Goal: Task Accomplishment & Management: Manage account settings

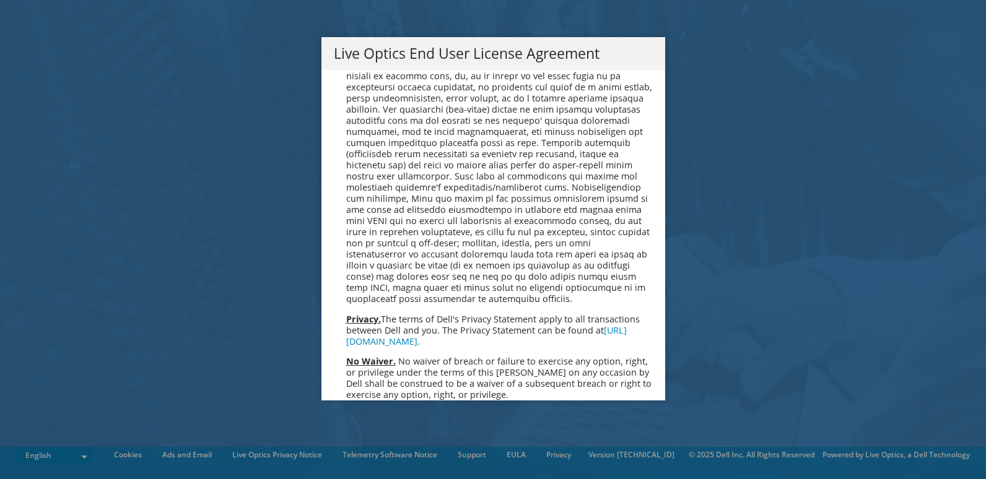
scroll to position [4682, 0]
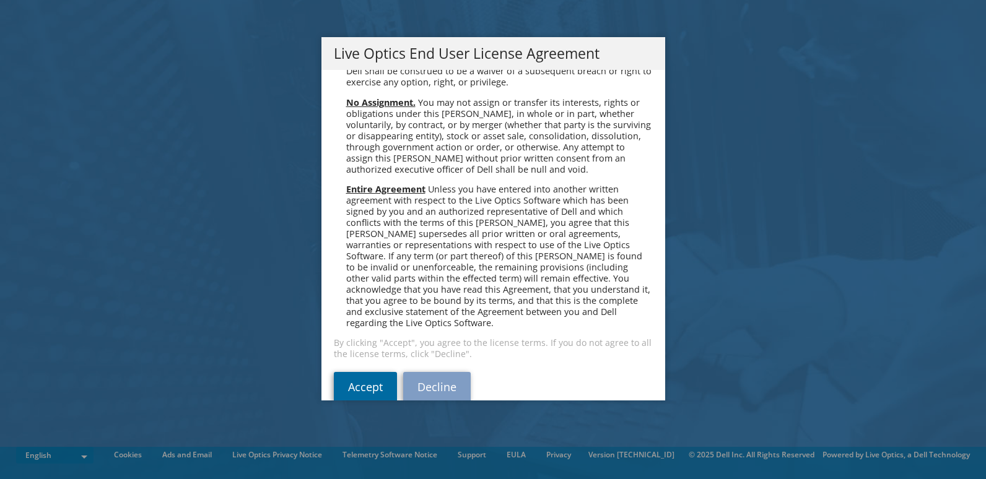
click at [363, 372] on link "Accept" at bounding box center [365, 387] width 63 height 30
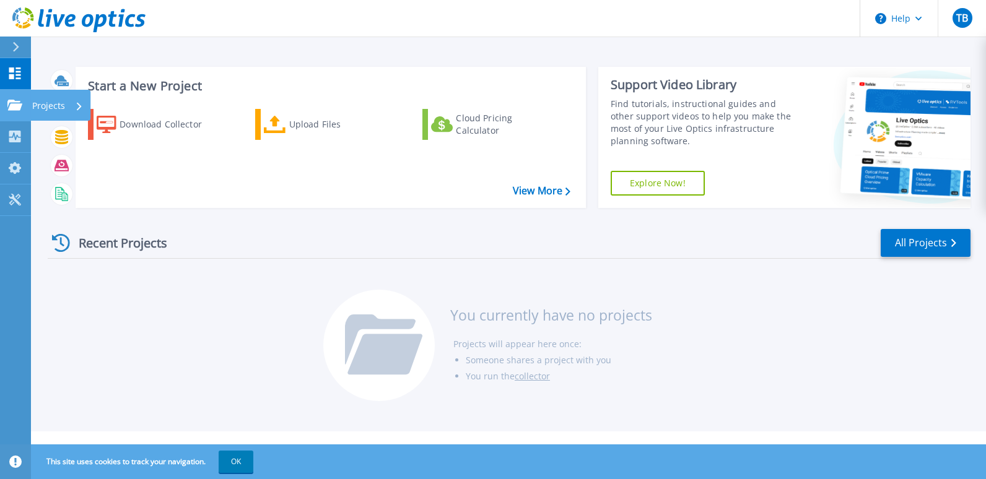
click at [15, 105] on icon at bounding box center [14, 105] width 15 height 11
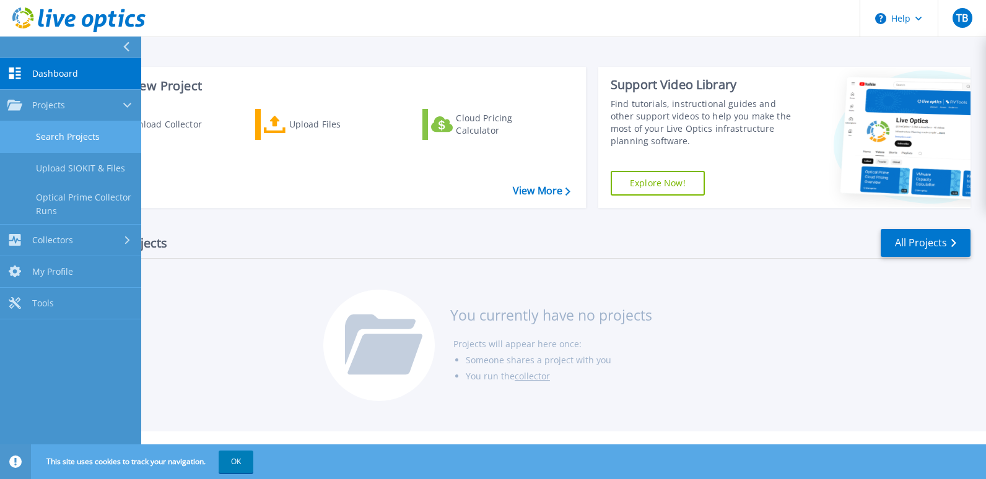
click at [31, 139] on link "Search Projects" at bounding box center [70, 137] width 141 height 32
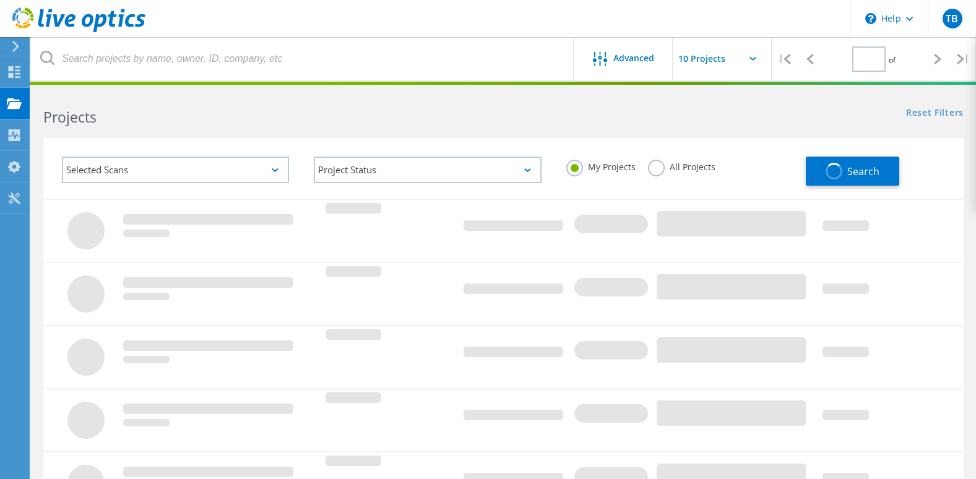
type input "1"
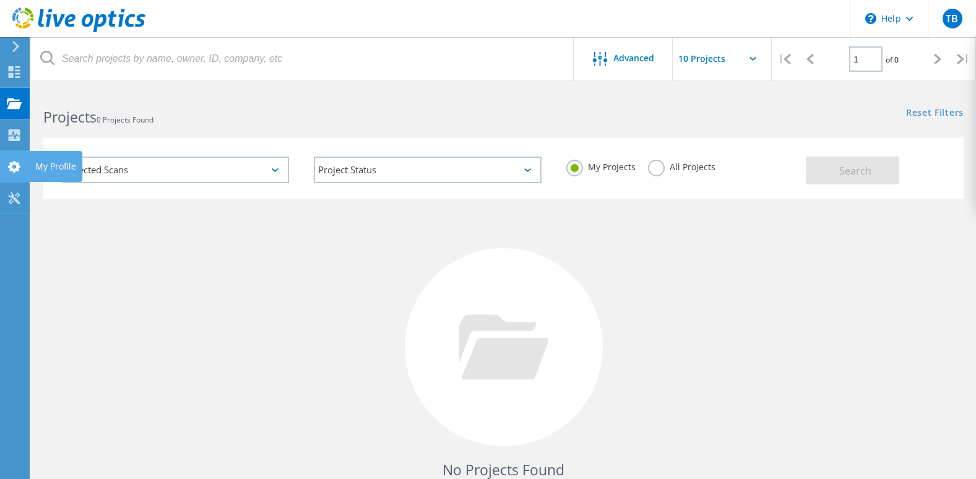
click at [16, 163] on use at bounding box center [14, 167] width 12 height 12
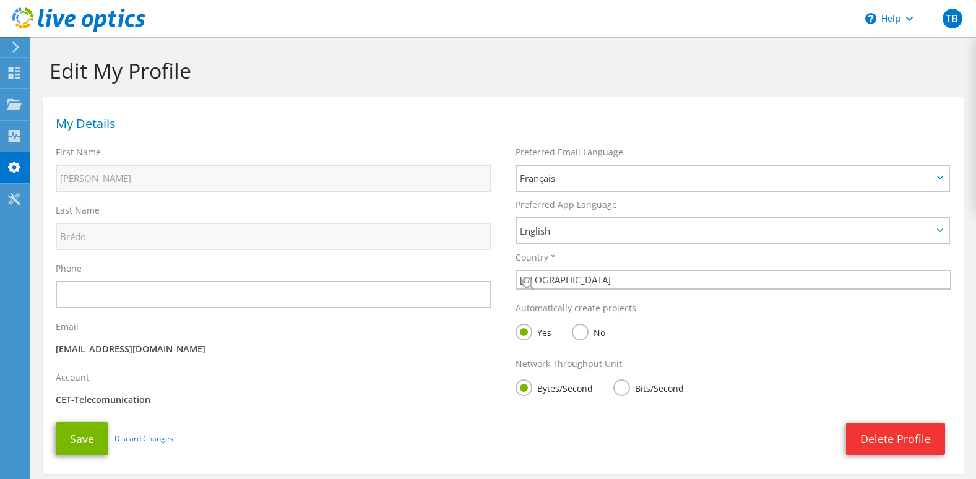
select select "19"
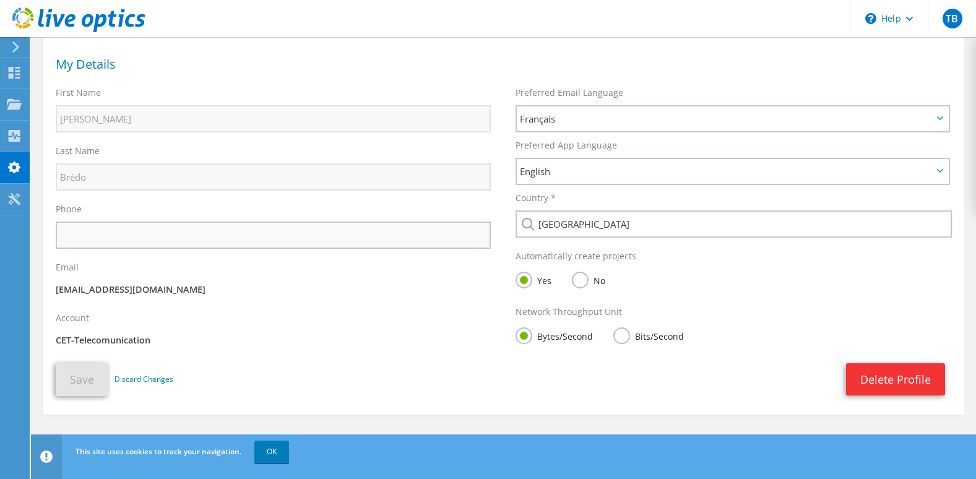
scroll to position [69, 0]
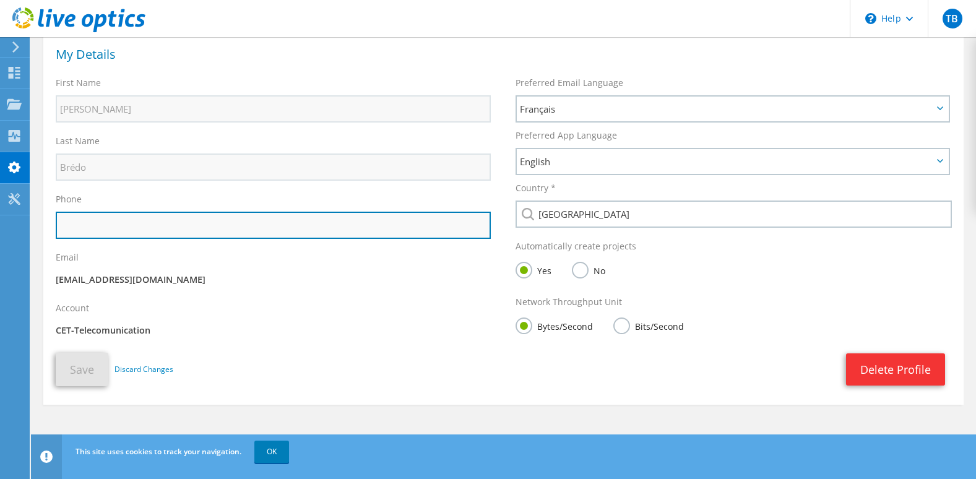
click at [123, 220] on input "text" at bounding box center [273, 225] width 435 height 27
type input "+3243878627"
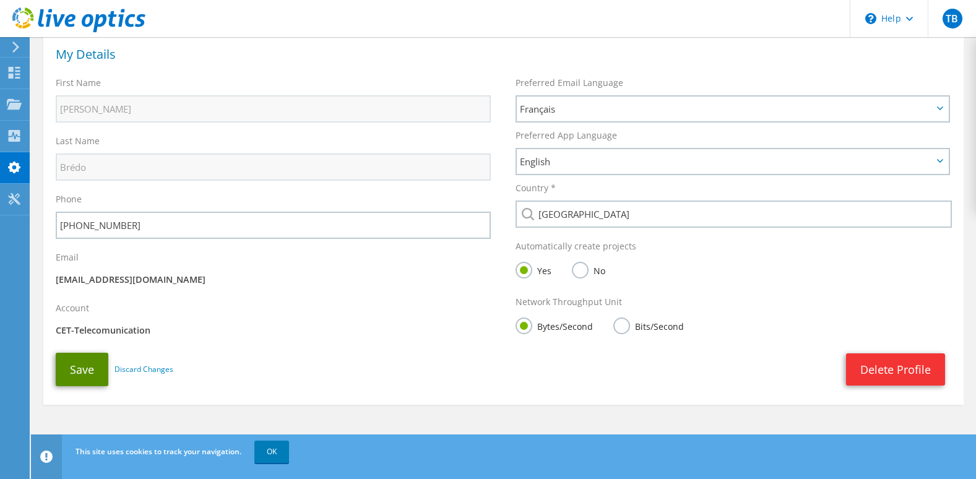
click at [82, 370] on button "Save" at bounding box center [82, 369] width 53 height 33
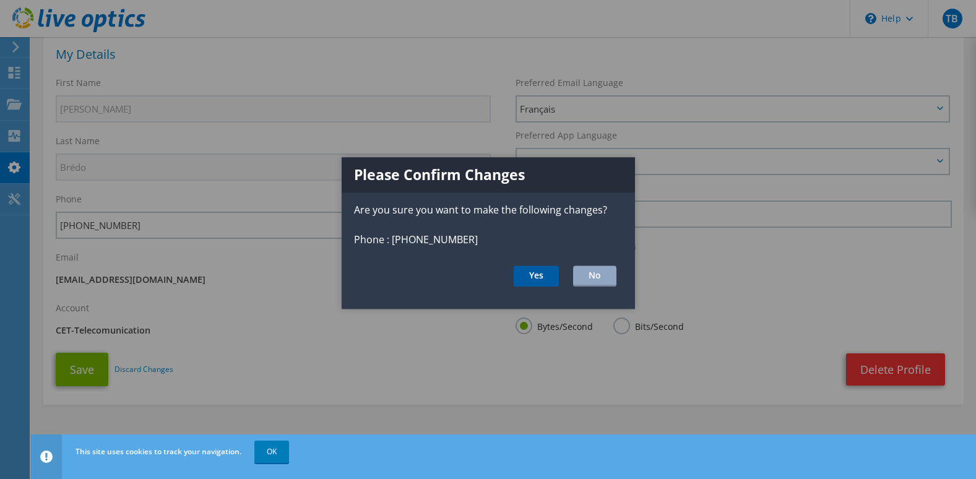
click at [542, 277] on button "Yes" at bounding box center [536, 276] width 45 height 21
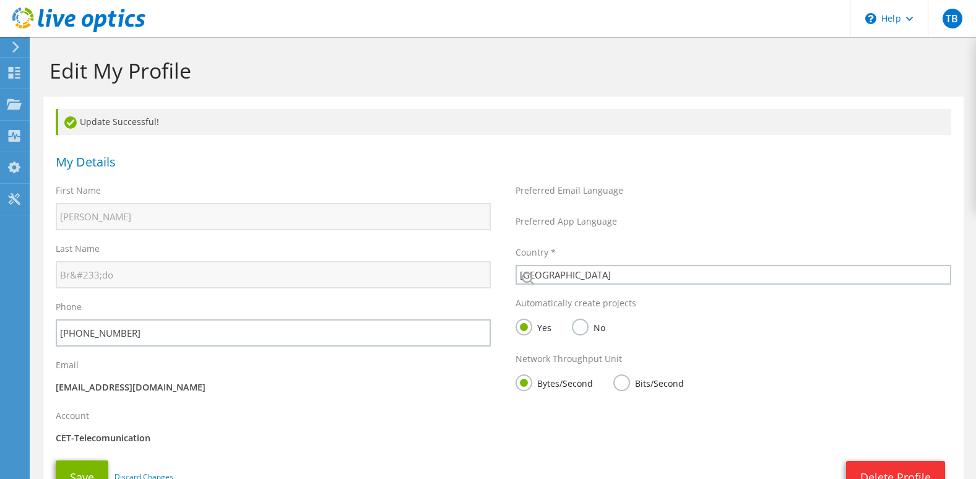
select select "19"
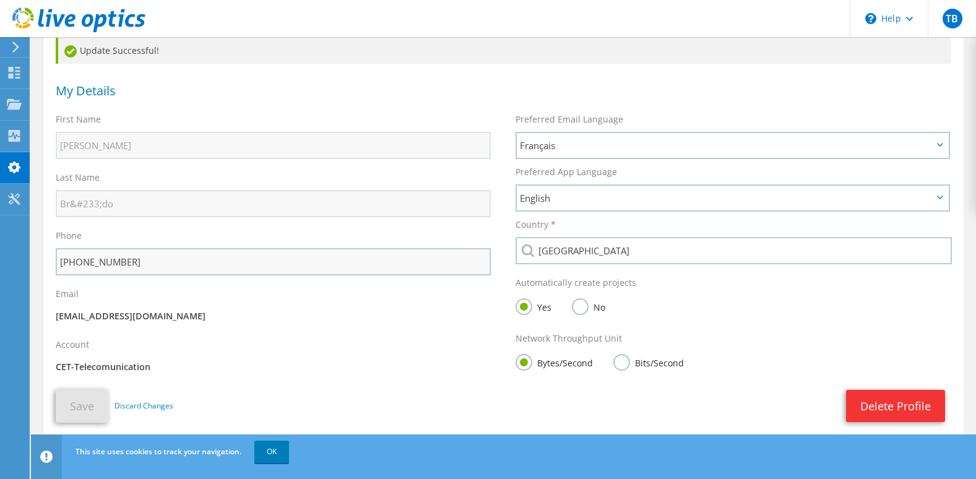
scroll to position [108, 0]
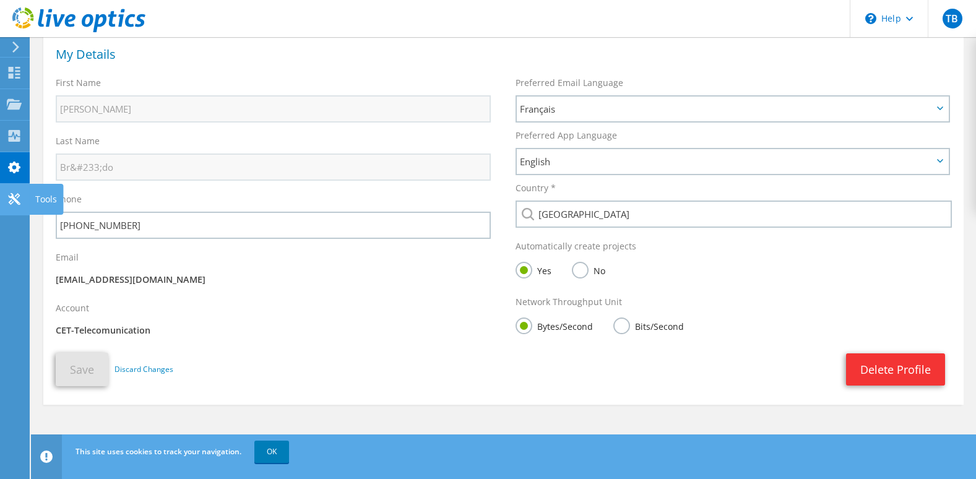
click at [9, 199] on icon at bounding box center [14, 199] width 15 height 12
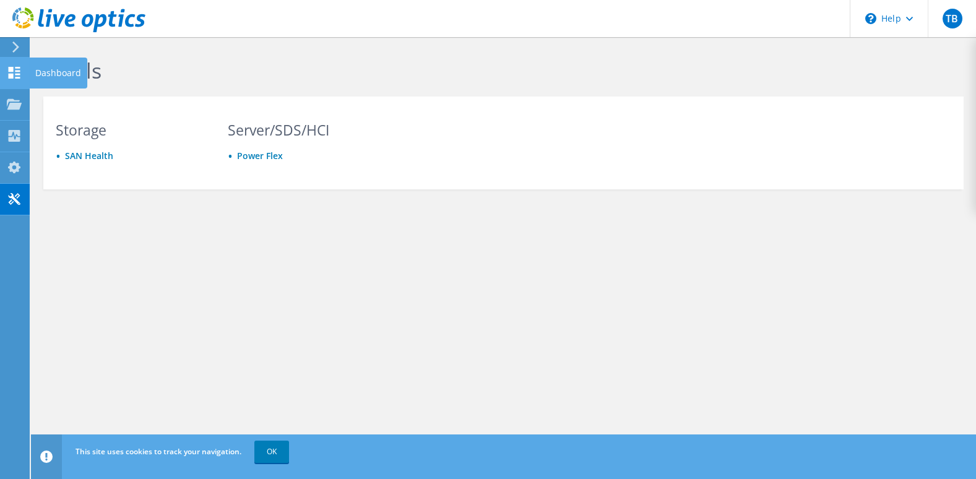
click at [10, 74] on use at bounding box center [15, 73] width 12 height 12
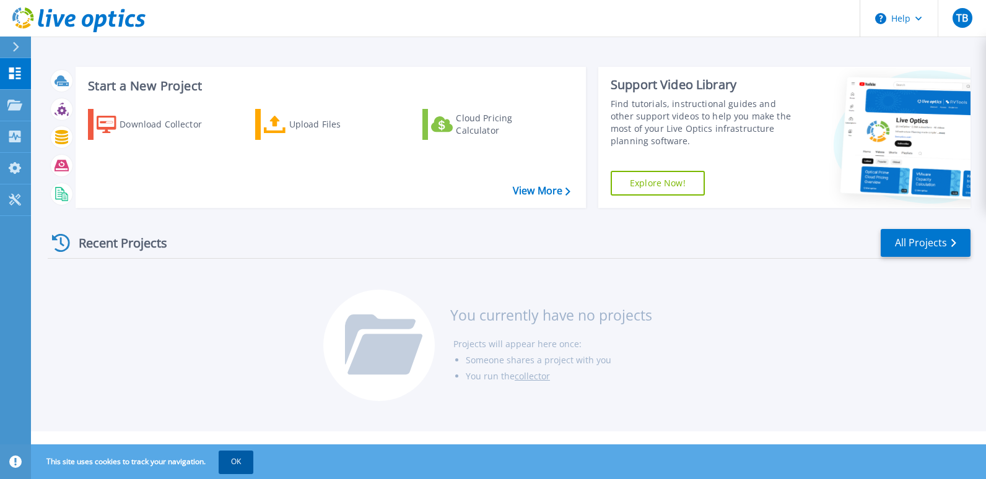
click at [235, 455] on button "OK" at bounding box center [236, 462] width 35 height 22
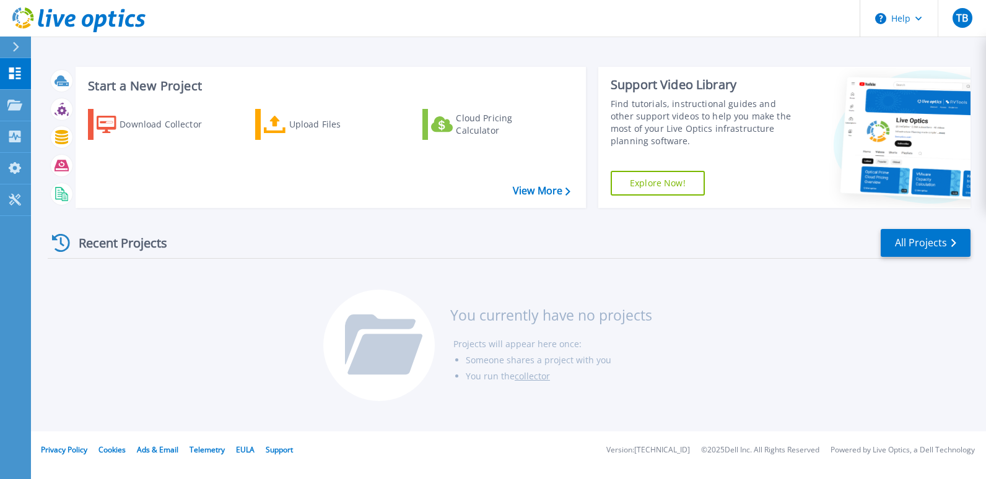
click at [536, 375] on link "collector" at bounding box center [531, 376] width 35 height 12
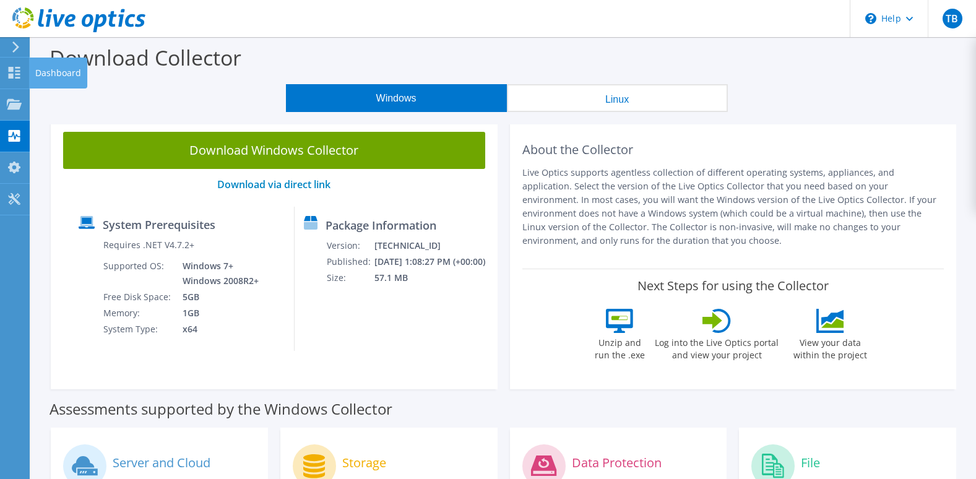
drag, startPoint x: 15, startPoint y: 74, endPoint x: 36, endPoint y: 72, distance: 20.5
click at [16, 74] on use at bounding box center [15, 73] width 12 height 12
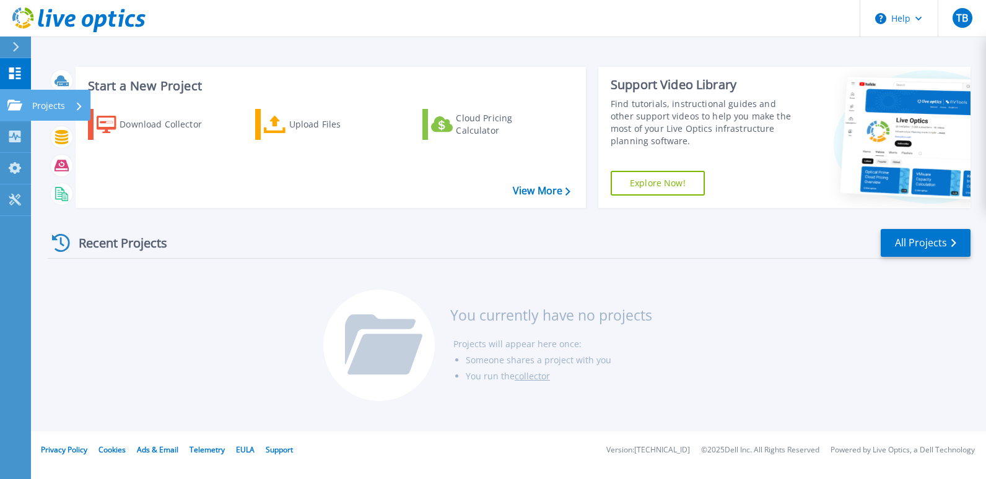
click at [10, 108] on icon at bounding box center [14, 105] width 15 height 11
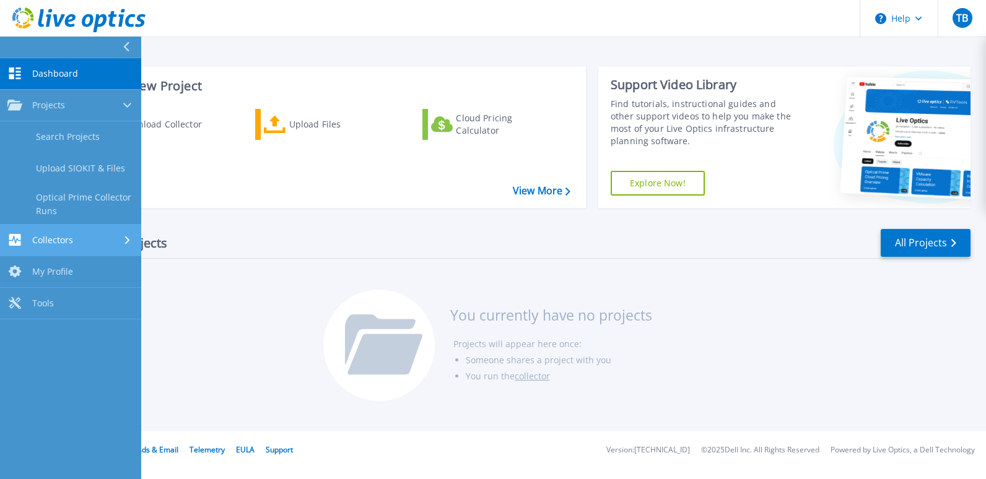
click at [63, 245] on span "Collectors" at bounding box center [52, 240] width 41 height 11
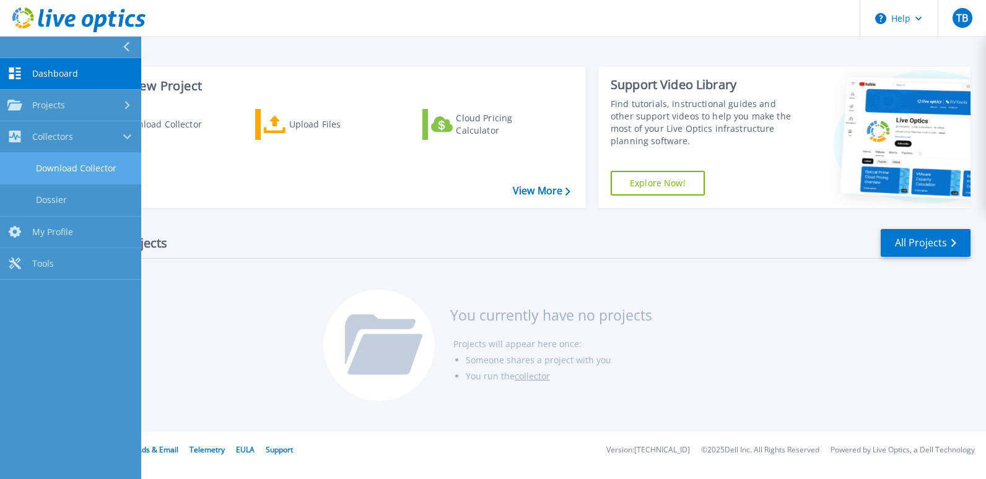
click at [77, 157] on link "Download Collector" at bounding box center [70, 169] width 141 height 32
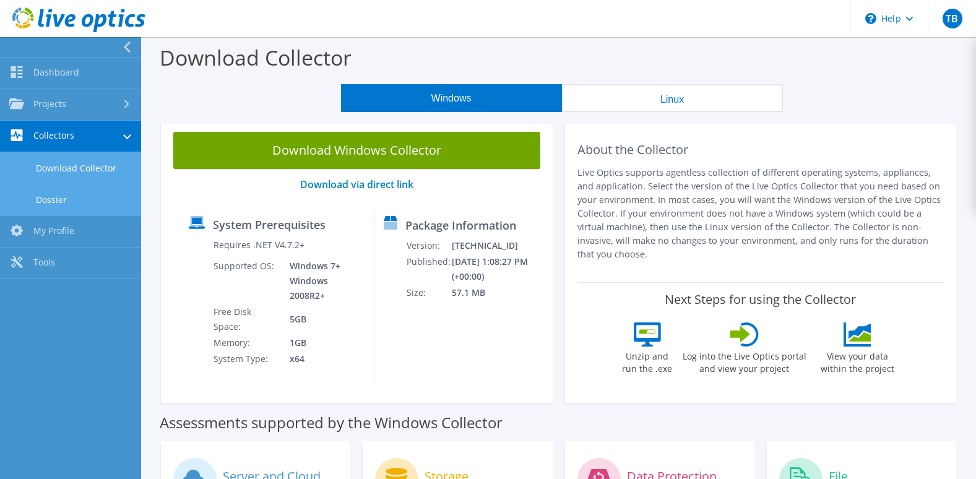
click at [67, 201] on link "Dossier" at bounding box center [70, 200] width 141 height 32
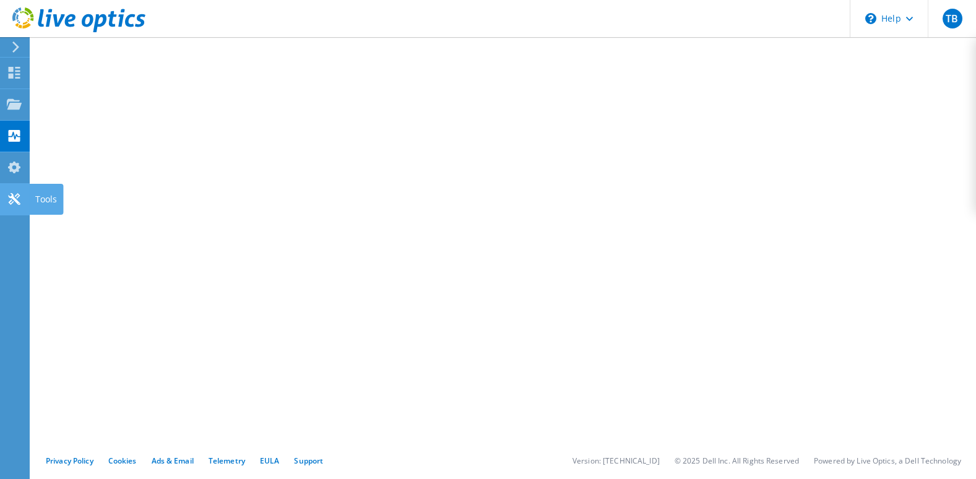
click at [9, 200] on icon at bounding box center [14, 199] width 15 height 12
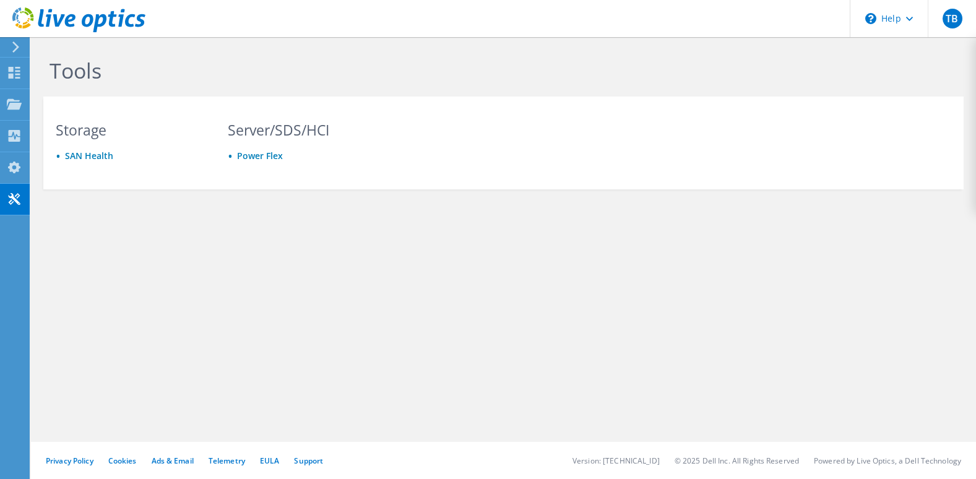
click at [7, 48] on div at bounding box center [14, 46] width 14 height 11
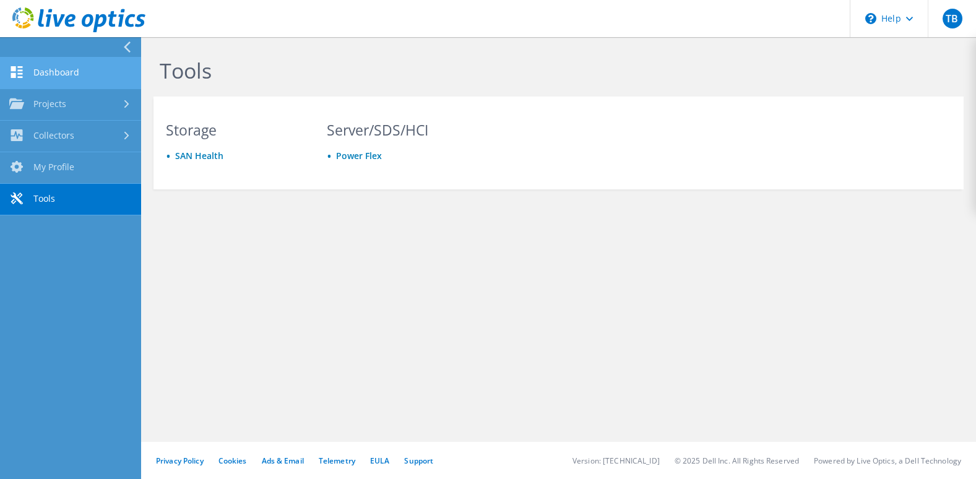
click at [26, 77] on link "Dashboard" at bounding box center [70, 74] width 141 height 32
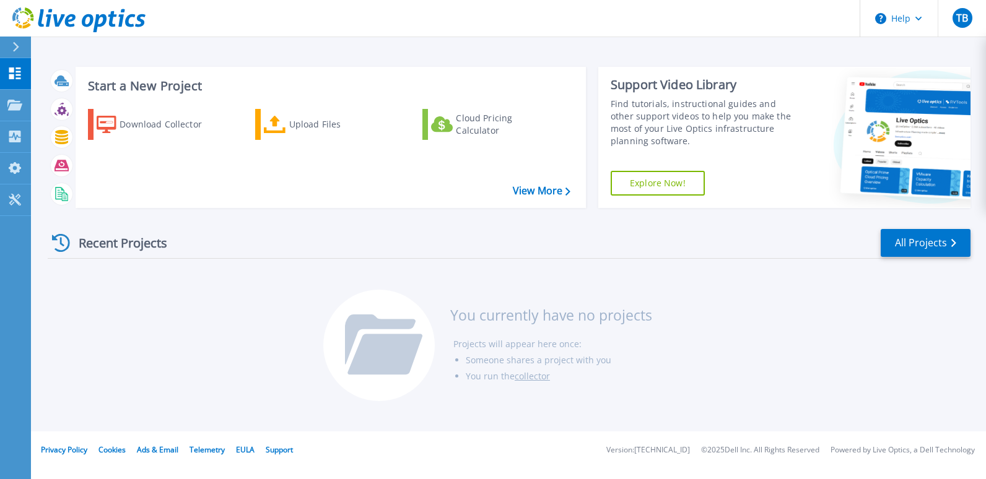
click at [24, 17] on icon at bounding box center [78, 19] width 133 height 25
click at [973, 22] on button "TB" at bounding box center [961, 18] width 48 height 37
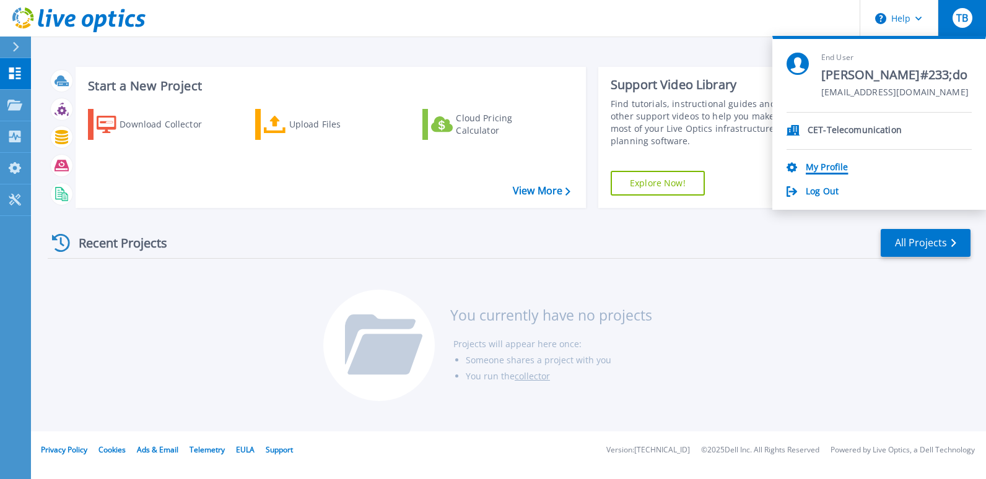
click at [832, 167] on link "My Profile" at bounding box center [826, 168] width 42 height 12
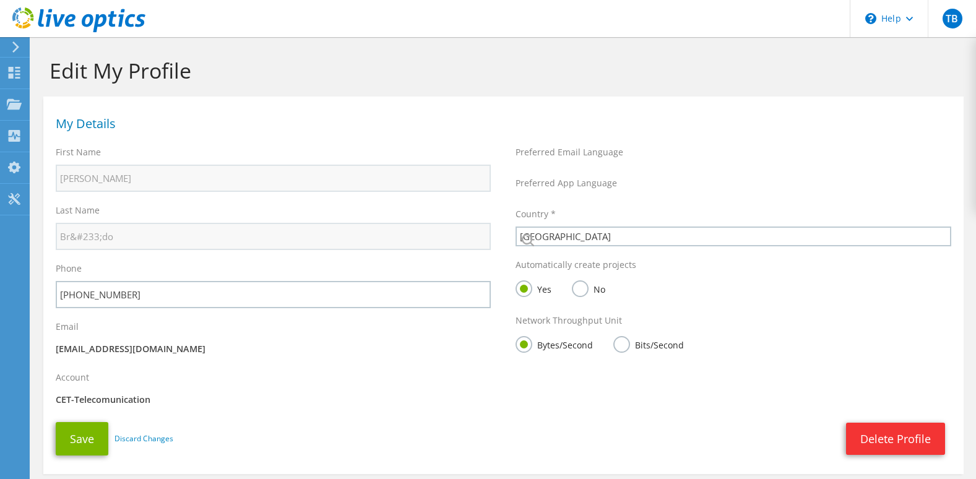
select select "19"
